Goal: Task Accomplishment & Management: Use online tool/utility

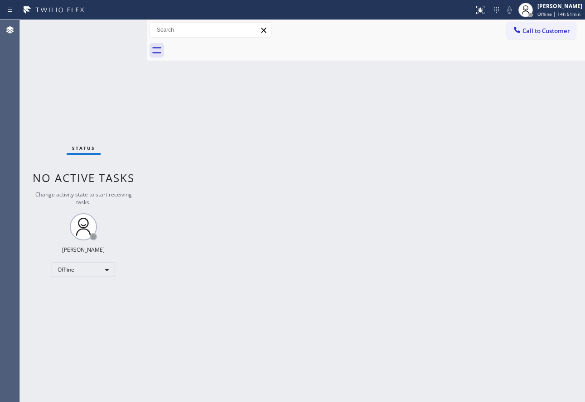
click at [206, 223] on div "Back to Dashboard Change Sender ID Customers Technicians Select a contact Outbo…" at bounding box center [366, 211] width 438 height 383
click at [554, 10] on div "[PERSON_NAME] Offline | 14h 57min" at bounding box center [560, 10] width 49 height 16
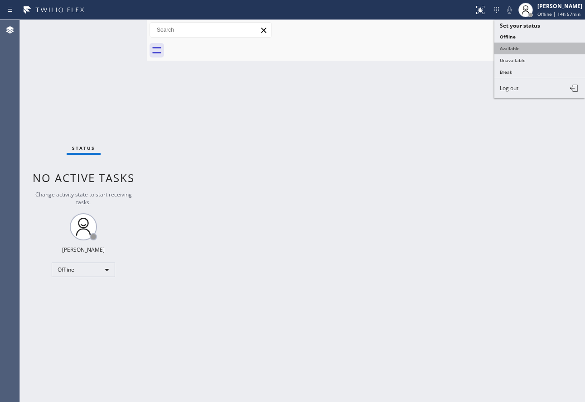
click at [515, 50] on button "Available" at bounding box center [539, 49] width 91 height 12
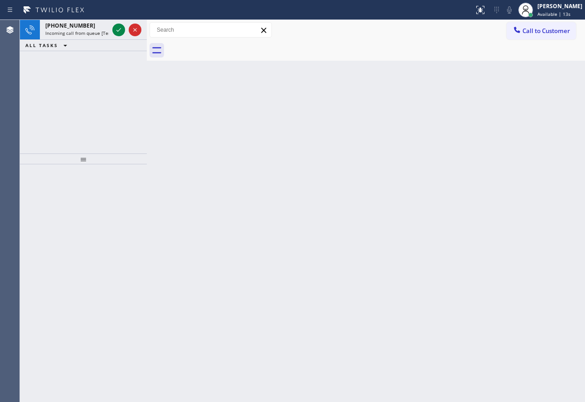
drag, startPoint x: 117, startPoint y: 30, endPoint x: 120, endPoint y: 54, distance: 24.2
click at [117, 30] on icon at bounding box center [118, 29] width 11 height 11
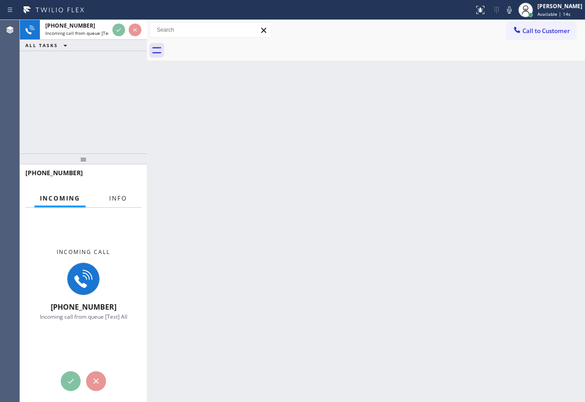
click at [116, 200] on span "Info" at bounding box center [118, 198] width 18 height 8
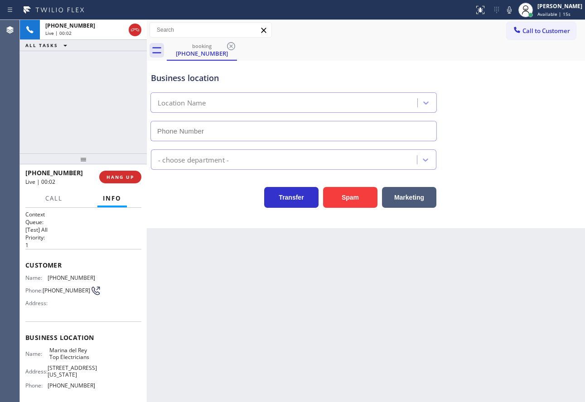
type input "[PHONE_NUMBER]"
click at [78, 276] on span "[PHONE_NUMBER]" at bounding box center [72, 278] width 48 height 7
click at [79, 276] on span "[PHONE_NUMBER]" at bounding box center [72, 278] width 48 height 7
copy span "[PHONE_NUMBER]"
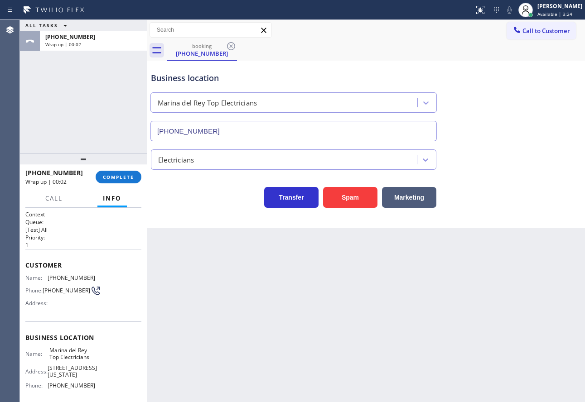
click at [75, 389] on span "[PHONE_NUMBER]" at bounding box center [72, 386] width 48 height 7
copy span "[PHONE_NUMBER]"
click at [121, 183] on button "COMPLETE" at bounding box center [119, 177] width 46 height 13
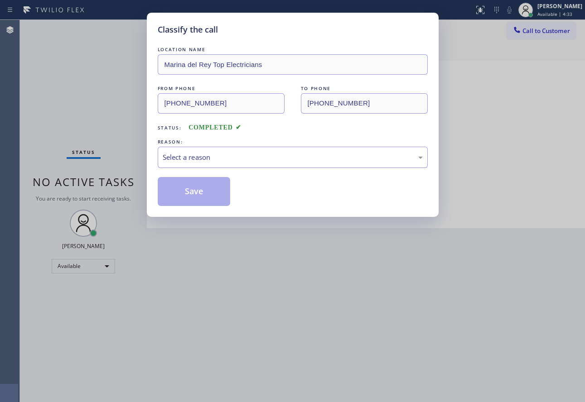
click at [197, 156] on div "Select a reason" at bounding box center [293, 157] width 260 height 10
click at [186, 194] on button "Save" at bounding box center [194, 191] width 73 height 29
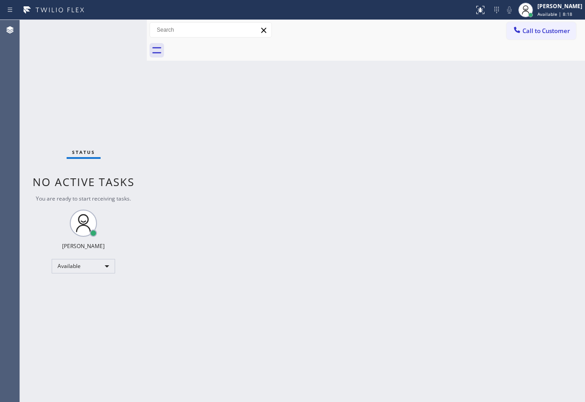
click at [434, 9] on div at bounding box center [237, 10] width 467 height 15
click at [539, 36] on button "Call to Customer" at bounding box center [541, 30] width 69 height 17
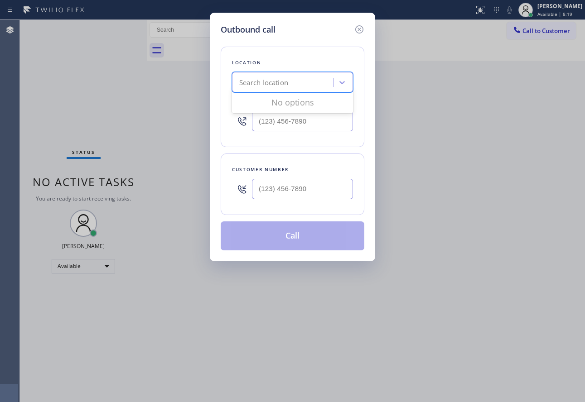
click at [301, 80] on div "Search location" at bounding box center [284, 83] width 99 height 16
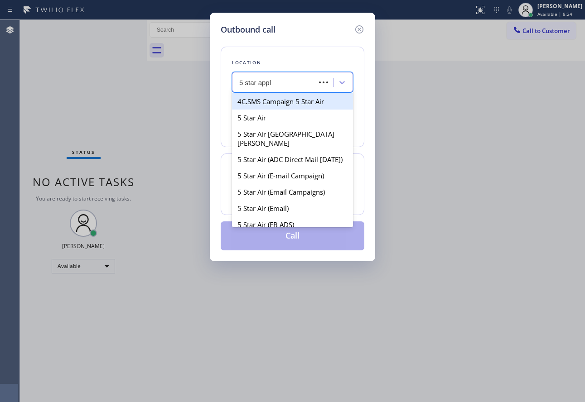
type input "5 star appli"
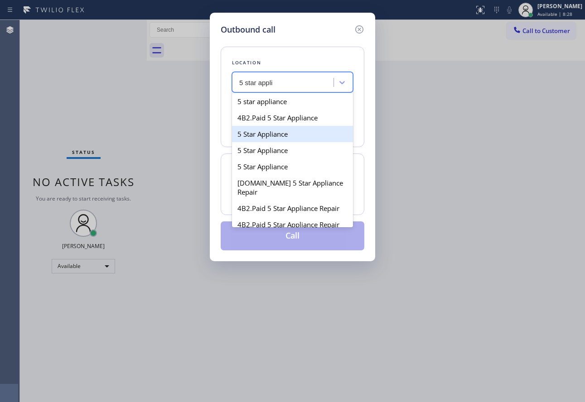
click at [286, 139] on div "5 Star Appliance" at bounding box center [292, 134] width 121 height 16
type input "[PHONE_NUMBER]"
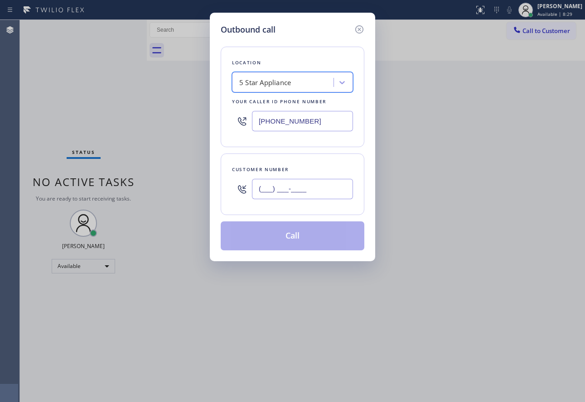
click at [306, 190] on input "(___) ___-____" at bounding box center [302, 189] width 101 height 20
paste input "425) 233-9827"
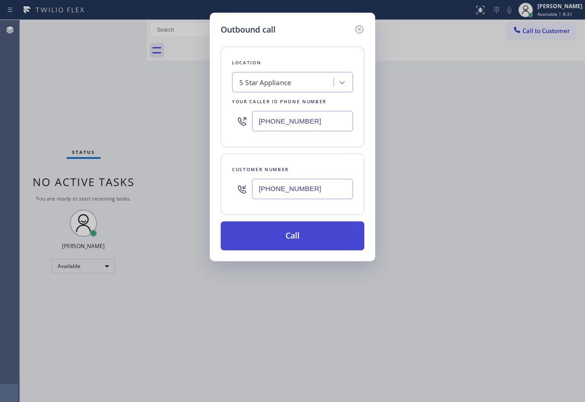
type input "[PHONE_NUMBER]"
click at [291, 230] on button "Call" at bounding box center [293, 236] width 144 height 29
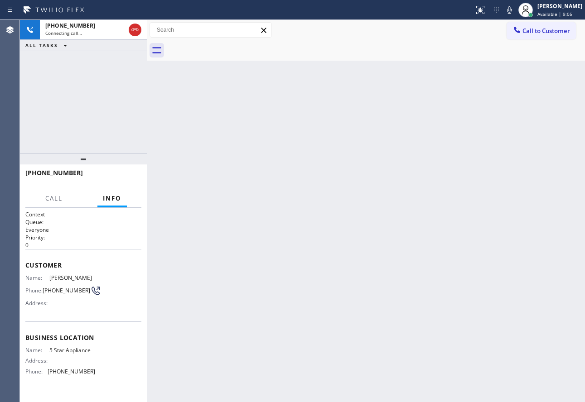
click at [67, 291] on span "[PHONE_NUMBER]" at bounding box center [67, 290] width 48 height 7
copy div "[PHONE_NUMBER]"
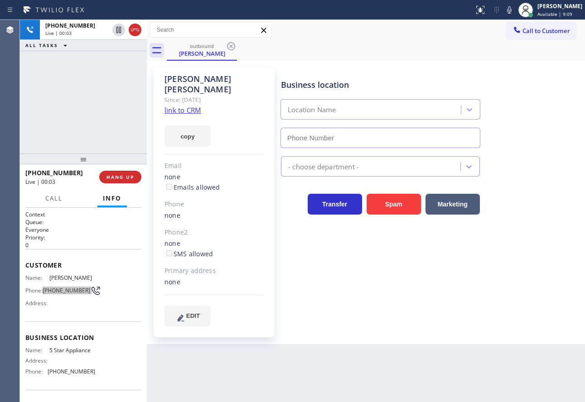
type input "[PHONE_NUMBER]"
click at [117, 177] on span "HANG UP" at bounding box center [121, 177] width 28 height 6
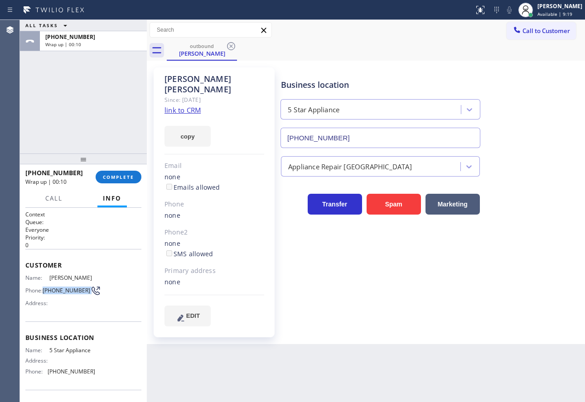
click at [179, 106] on link "link to CRM" at bounding box center [183, 110] width 36 height 9
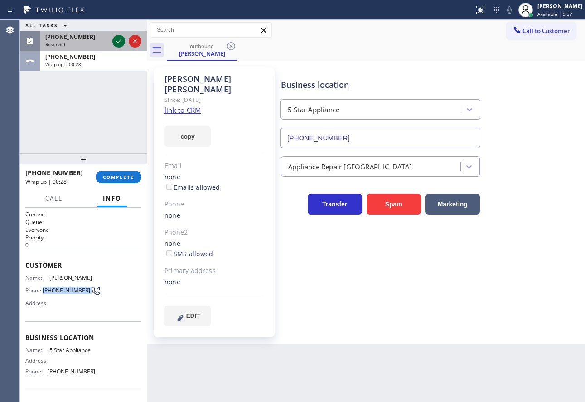
click at [115, 38] on icon at bounding box center [118, 41] width 11 height 11
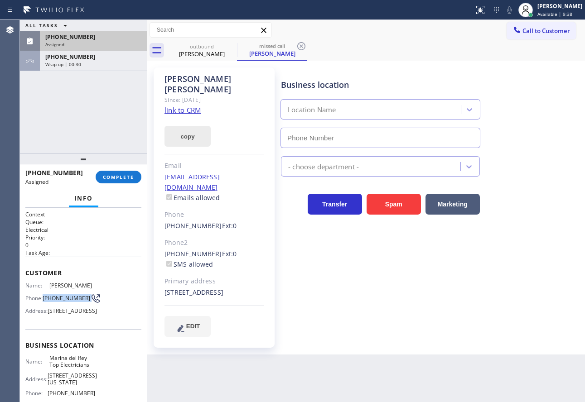
type input "[PHONE_NUMBER]"
click at [125, 142] on div "ALL TASKS ALL TASKS ACTIVE TASKS TASKS IN WRAP UP [PHONE_NUMBER] Assigned [PHON…" at bounding box center [83, 87] width 127 height 134
click at [121, 175] on span "COMPLETE" at bounding box center [118, 177] width 31 height 6
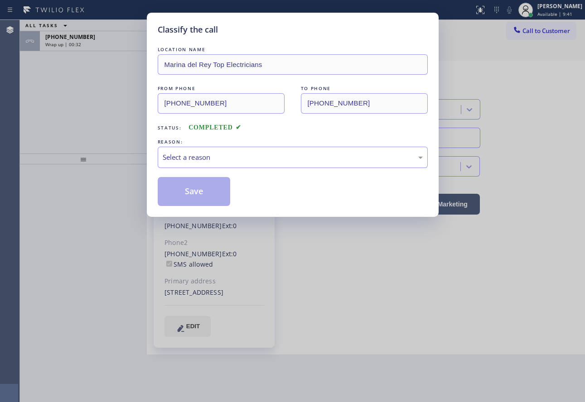
click at [228, 159] on div "Select a reason" at bounding box center [293, 157] width 260 height 10
click at [208, 193] on button "Save" at bounding box center [194, 191] width 73 height 29
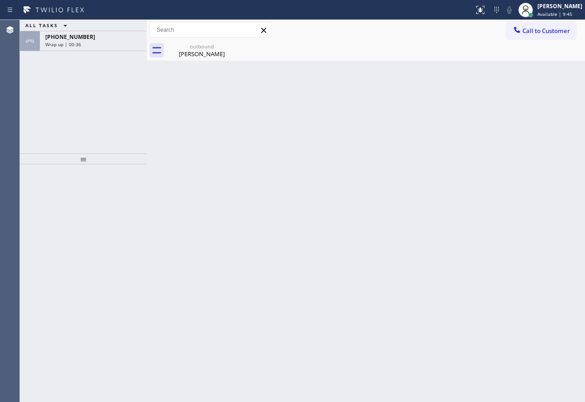
click at [83, 45] on div "Wrap up | 00:36" at bounding box center [93, 44] width 96 height 6
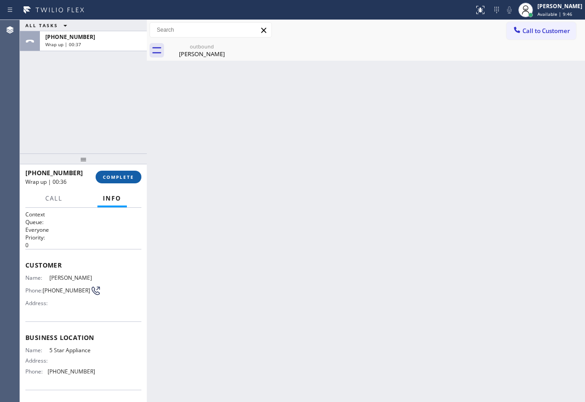
click at [122, 178] on span "COMPLETE" at bounding box center [118, 177] width 31 height 6
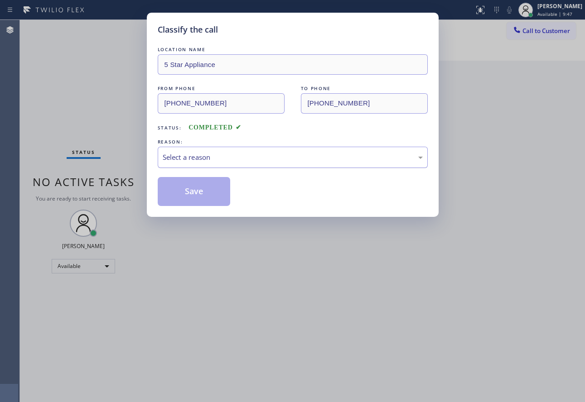
click at [210, 150] on div "Select a reason" at bounding box center [293, 157] width 270 height 21
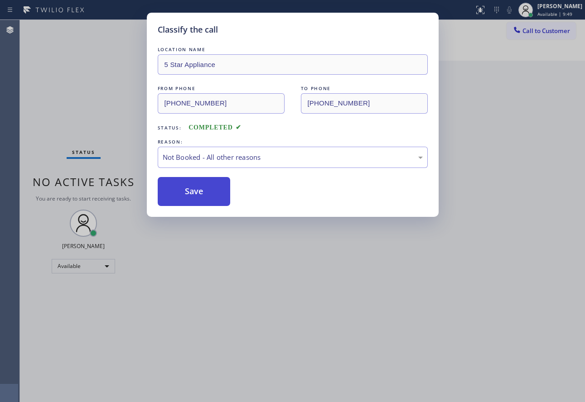
click at [195, 192] on button "Save" at bounding box center [194, 191] width 73 height 29
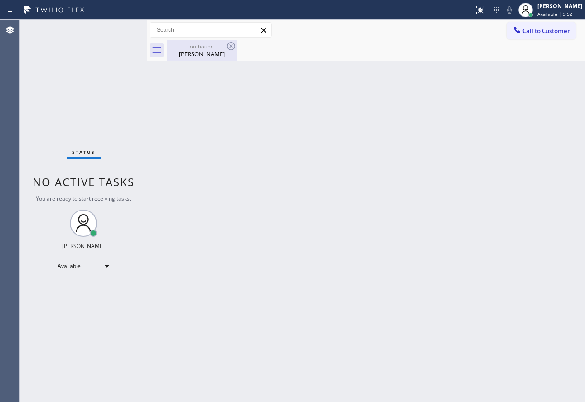
click at [202, 60] on div "outbound [PERSON_NAME]" at bounding box center [202, 50] width 68 height 20
click at [226, 157] on div "Back to Dashboard Change Sender ID Customers Technicians Select a contact Outbo…" at bounding box center [366, 211] width 438 height 383
click at [533, 29] on span "Call to Customer" at bounding box center [547, 31] width 48 height 8
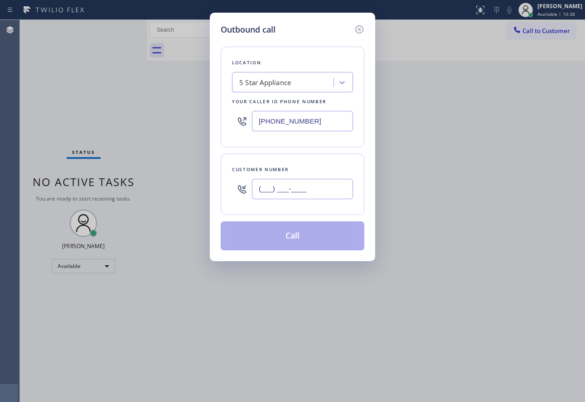
click at [289, 183] on input "(___) ___-____" at bounding box center [302, 189] width 101 height 20
paste input "848) 250-9584"
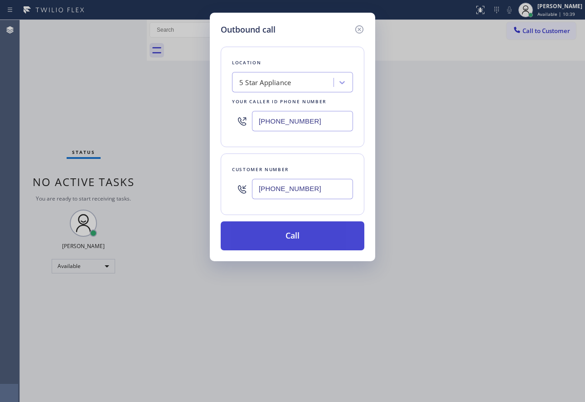
type input "[PHONE_NUMBER]"
click at [291, 236] on button "Call" at bounding box center [293, 236] width 144 height 29
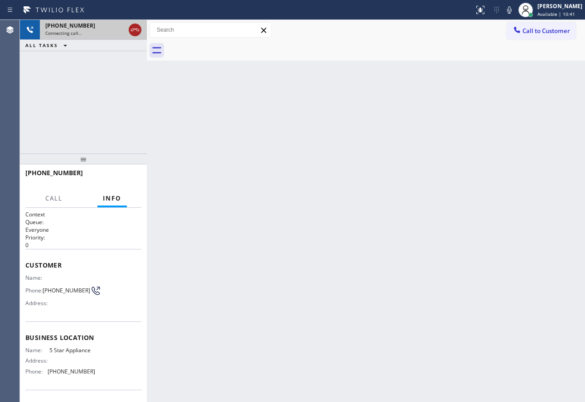
click at [132, 32] on icon at bounding box center [135, 29] width 11 height 11
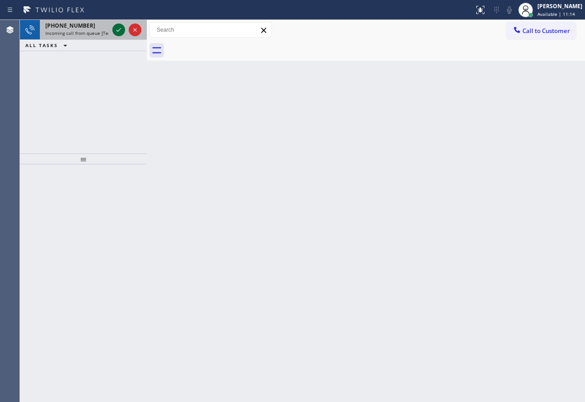
click at [116, 26] on icon at bounding box center [118, 29] width 11 height 11
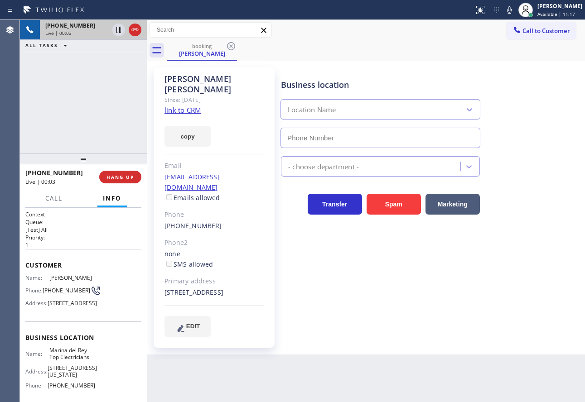
type input "[PHONE_NUMBER]"
click at [180, 106] on link "link to CRM" at bounding box center [183, 110] width 36 height 9
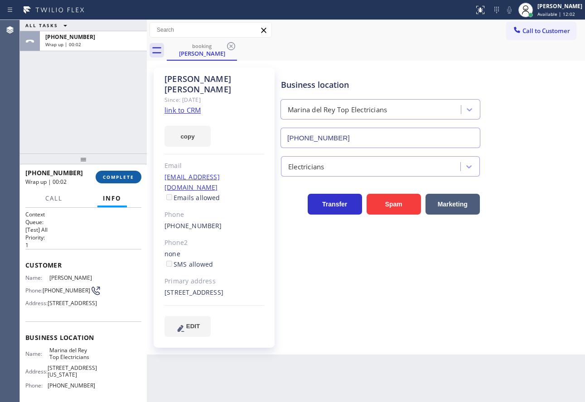
click at [130, 177] on span "COMPLETE" at bounding box center [118, 177] width 31 height 6
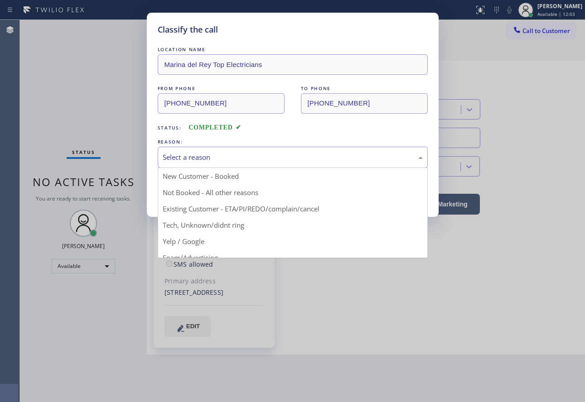
click at [206, 161] on div "Select a reason" at bounding box center [293, 157] width 260 height 10
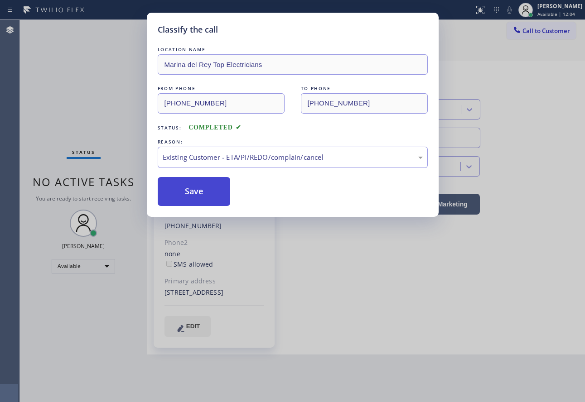
click at [199, 191] on button "Save" at bounding box center [194, 191] width 73 height 29
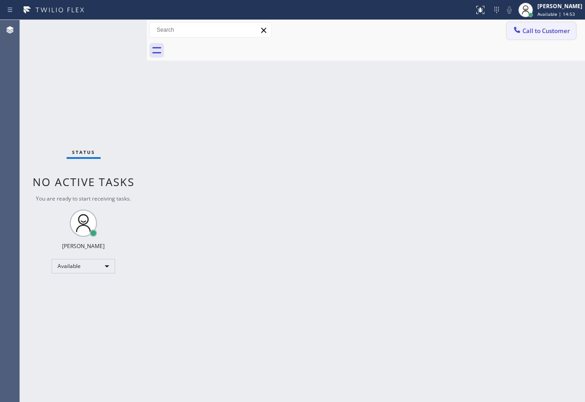
click at [541, 31] on span "Call to Customer" at bounding box center [547, 31] width 48 height 8
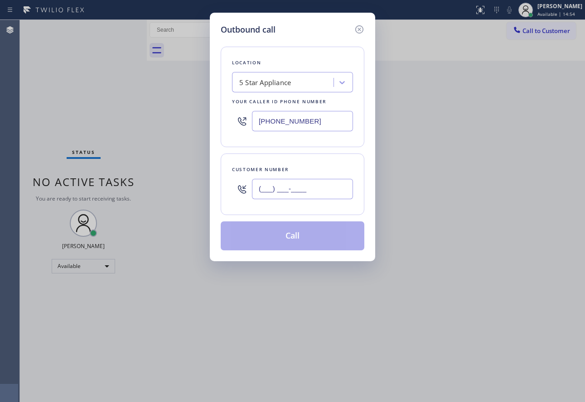
click at [299, 188] on input "(___) ___-____" at bounding box center [302, 189] width 101 height 20
paste input "972) 333-4380"
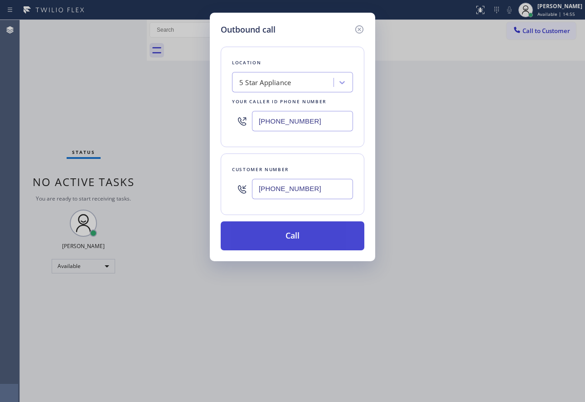
type input "[PHONE_NUMBER]"
click at [285, 235] on button "Call" at bounding box center [293, 236] width 144 height 29
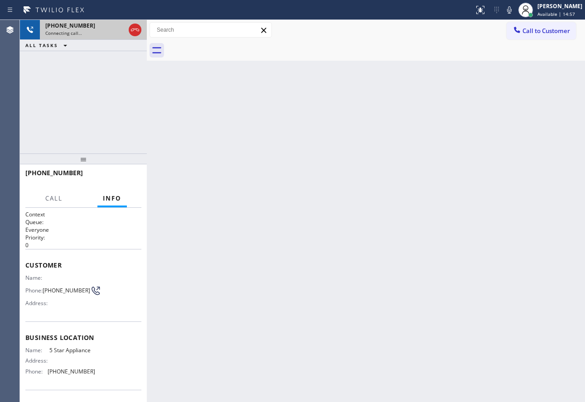
click at [139, 31] on icon at bounding box center [135, 30] width 8 height 3
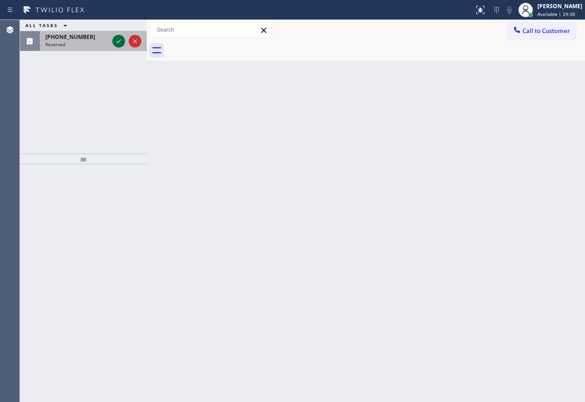
click at [122, 43] on icon at bounding box center [118, 41] width 11 height 11
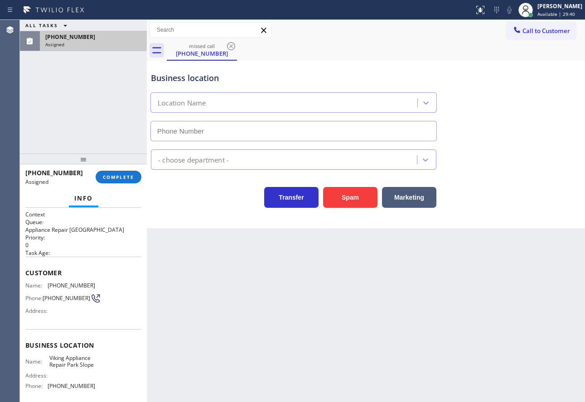
type input "[PHONE_NUMBER]"
click at [123, 179] on span "COMPLETE" at bounding box center [118, 177] width 31 height 6
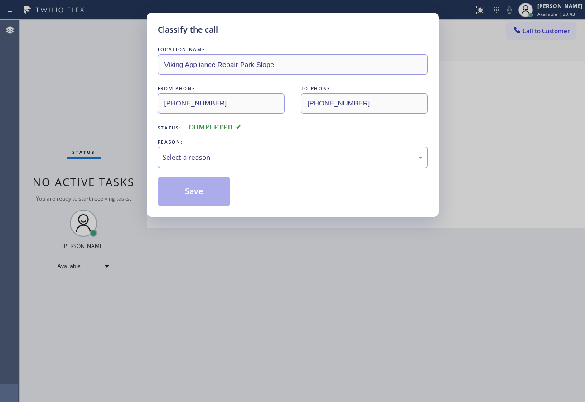
click at [219, 163] on div "Select a reason" at bounding box center [293, 157] width 270 height 21
click at [199, 190] on button "Save" at bounding box center [194, 191] width 73 height 29
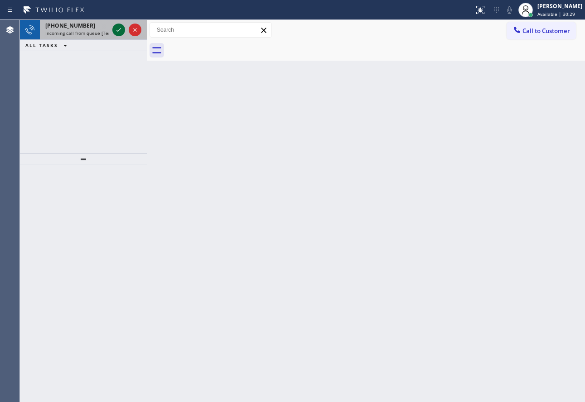
click at [119, 30] on icon at bounding box center [118, 30] width 5 height 4
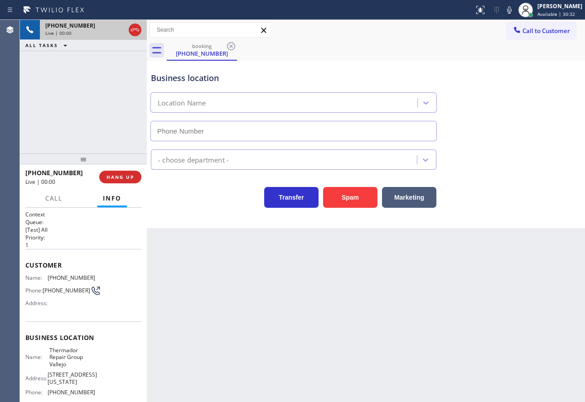
type input "[PHONE_NUMBER]"
click at [386, 77] on div "Business location" at bounding box center [294, 78] width 286 height 12
click at [128, 179] on span "HANG UP" at bounding box center [121, 177] width 28 height 6
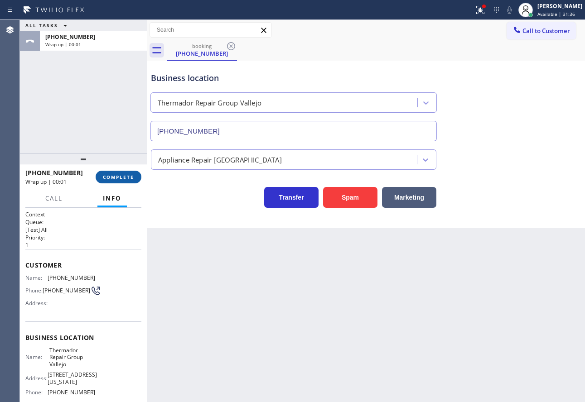
click at [128, 179] on span "COMPLETE" at bounding box center [118, 177] width 31 height 6
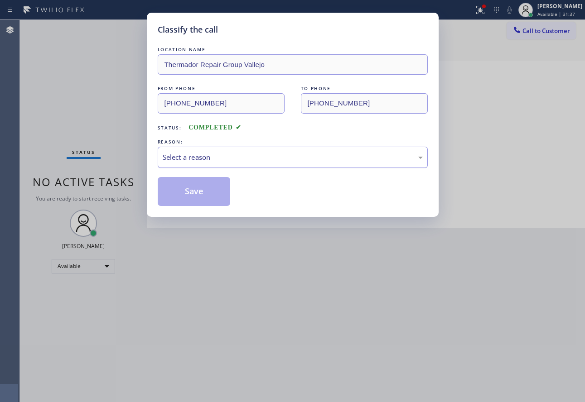
click at [200, 158] on div "Select a reason" at bounding box center [293, 157] width 260 height 10
click at [190, 189] on button "Save" at bounding box center [194, 191] width 73 height 29
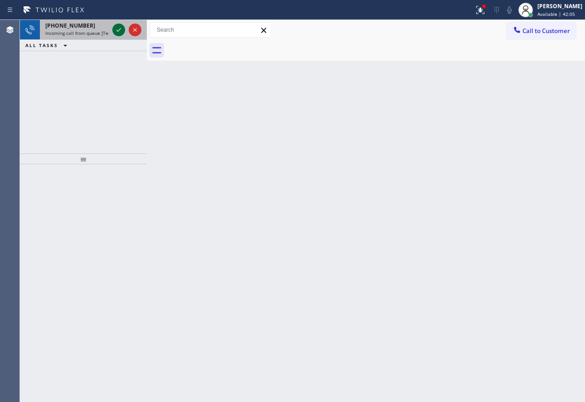
click at [116, 31] on icon at bounding box center [118, 29] width 11 height 11
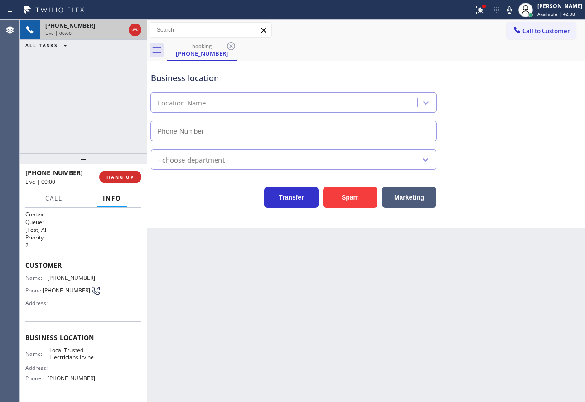
type input "[PHONE_NUMBER]"
click at [66, 382] on span "[PHONE_NUMBER]" at bounding box center [72, 378] width 48 height 7
copy span "[PHONE_NUMBER]"
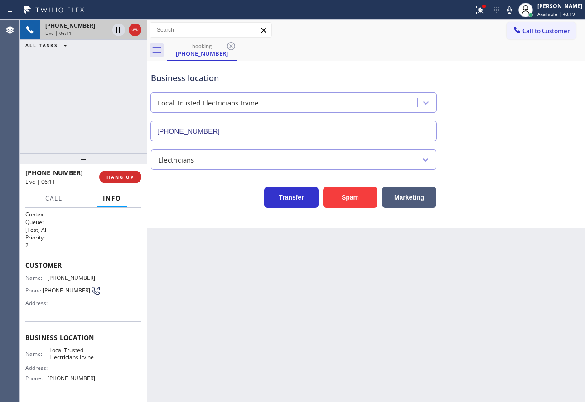
click at [64, 278] on span "[PHONE_NUMBER]" at bounding box center [72, 278] width 48 height 7
copy span "[PHONE_NUMBER]"
click at [368, 76] on div "Business location" at bounding box center [294, 78] width 286 height 12
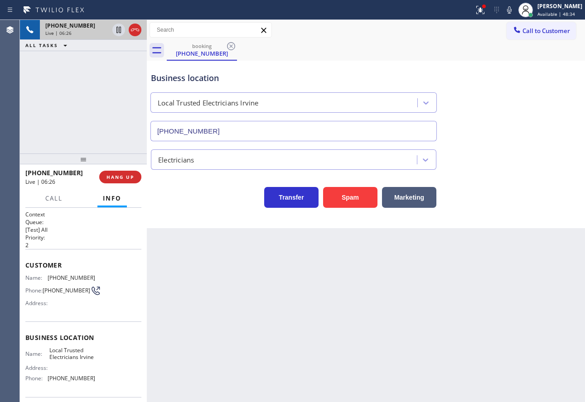
click at [68, 382] on span "[PHONE_NUMBER]" at bounding box center [72, 378] width 48 height 7
copy span "[PHONE_NUMBER]"
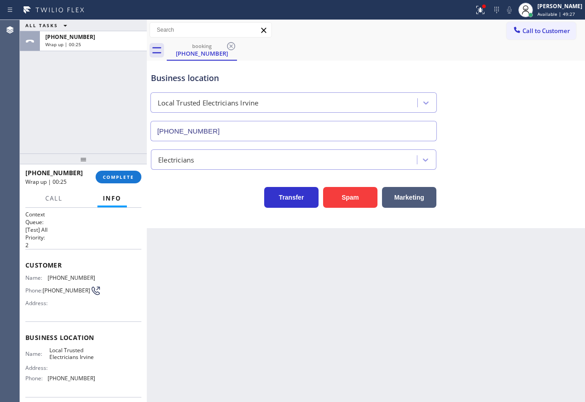
click at [51, 357] on span "Local Trusted Electricians Irvine" at bounding box center [71, 354] width 45 height 14
copy span "Local Trusted Electricians Irvine"
click at [118, 174] on span "COMPLETE" at bounding box center [118, 177] width 31 height 6
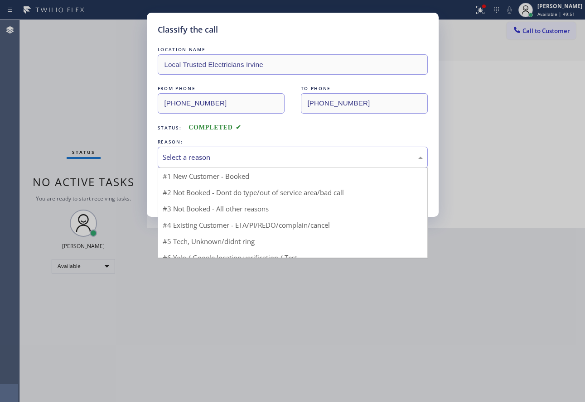
click at [187, 154] on div "Select a reason" at bounding box center [293, 157] width 260 height 10
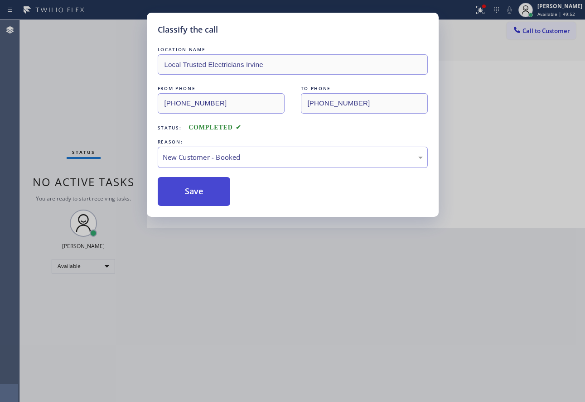
click at [189, 190] on button "Save" at bounding box center [194, 191] width 73 height 29
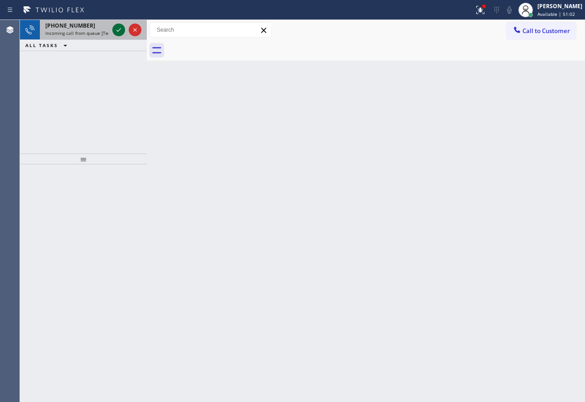
click at [116, 27] on icon at bounding box center [118, 29] width 11 height 11
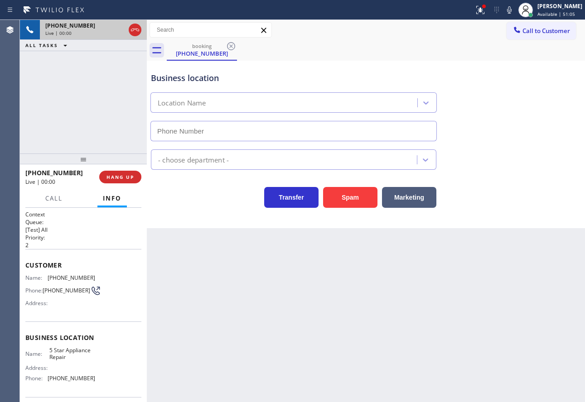
type input "[PHONE_NUMBER]"
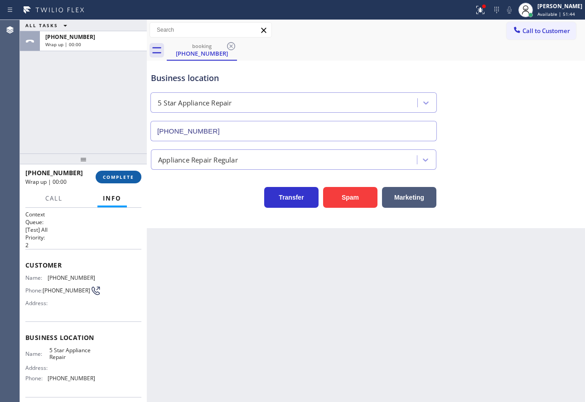
click at [133, 178] on span "COMPLETE" at bounding box center [118, 177] width 31 height 6
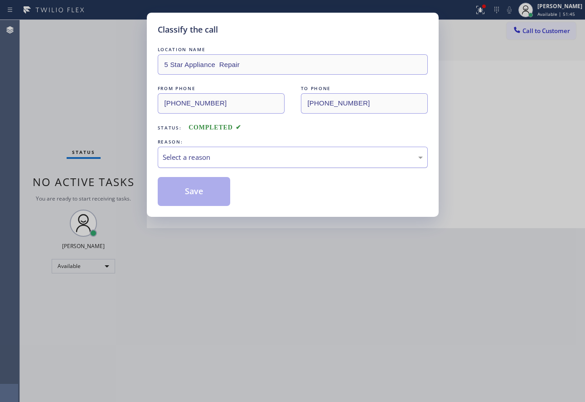
click at [245, 154] on div "Select a reason" at bounding box center [293, 157] width 260 height 10
click at [194, 189] on button "Save" at bounding box center [194, 191] width 73 height 29
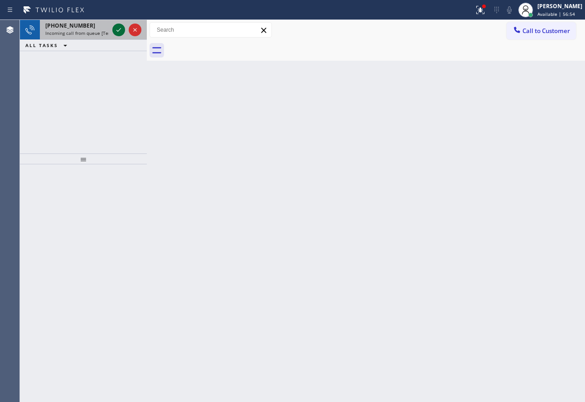
click at [118, 31] on icon at bounding box center [118, 30] width 5 height 4
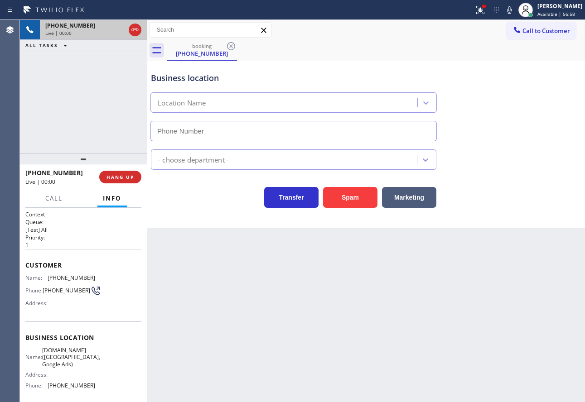
type input "[PHONE_NUMBER]"
click at [344, 55] on div "booking [PHONE_NUMBER]" at bounding box center [376, 50] width 418 height 20
click at [344, 58] on div "booking [PHONE_NUMBER]" at bounding box center [376, 50] width 418 height 20
click at [203, 200] on div "Transfer Spam Marketing" at bounding box center [293, 195] width 289 height 25
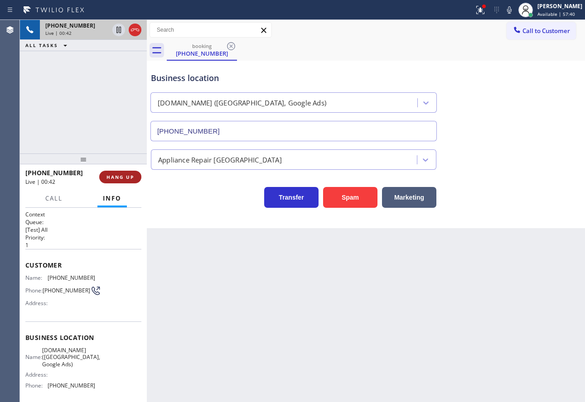
click at [121, 177] on span "HANG UP" at bounding box center [121, 177] width 28 height 6
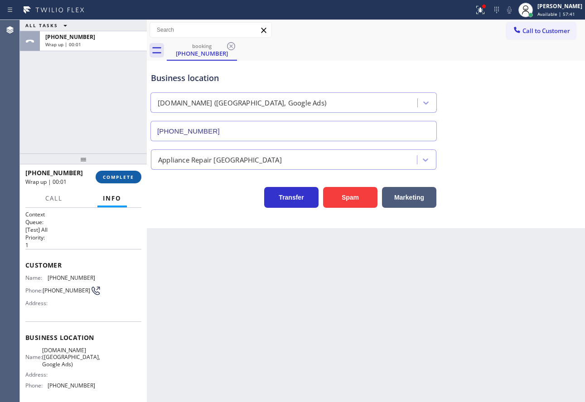
click at [121, 177] on span "COMPLETE" at bounding box center [118, 177] width 31 height 6
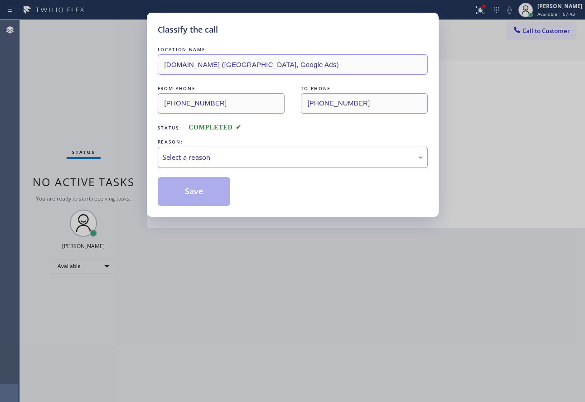
click at [270, 154] on div "Select a reason" at bounding box center [293, 157] width 260 height 10
click at [176, 191] on button "Save" at bounding box center [194, 191] width 73 height 29
